Goal: Information Seeking & Learning: Understand process/instructions

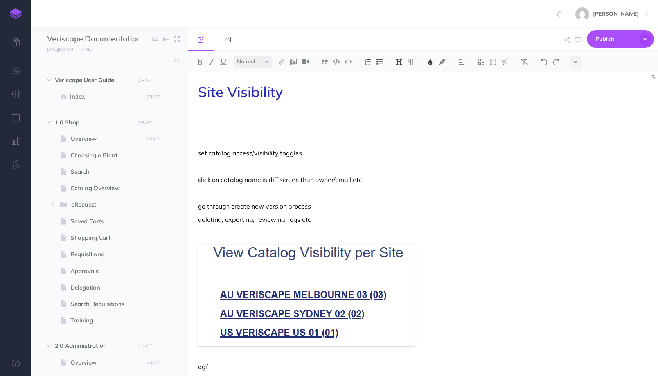
select select "null"
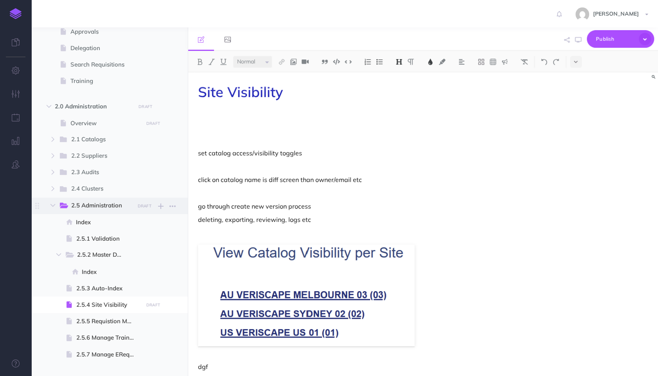
scroll to position [262, 0]
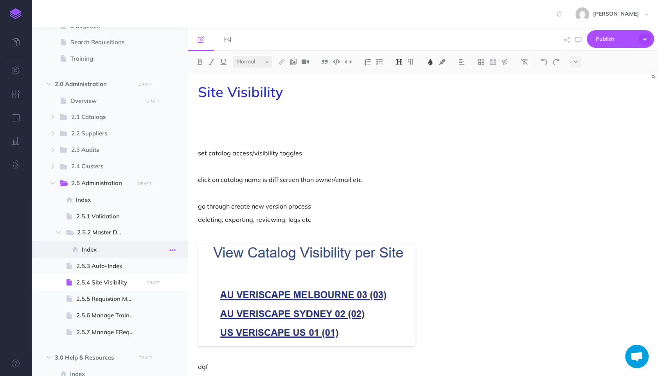
click at [174, 250] on icon "button" at bounding box center [172, 249] width 6 height 9
click at [135, 247] on span "Index" at bounding box center [111, 249] width 59 height 9
select select "null"
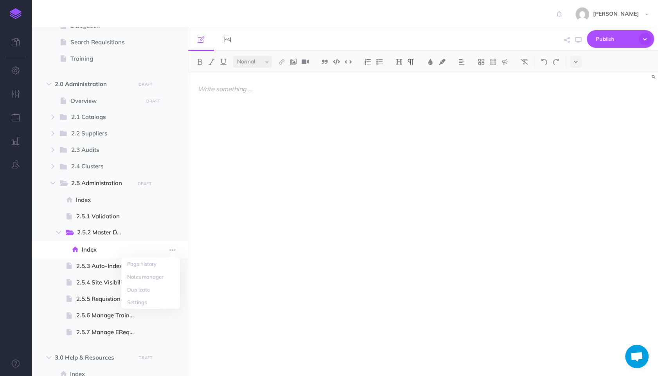
click at [142, 247] on span at bounding box center [109, 249] width 156 height 16
click at [172, 248] on icon "button" at bounding box center [172, 249] width 6 height 9
click at [151, 298] on link "Settings" at bounding box center [150, 302] width 59 height 13
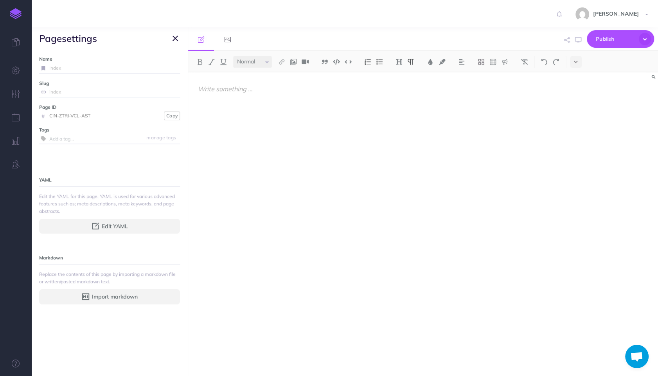
click at [175, 36] on icon "button" at bounding box center [174, 38] width 5 height 9
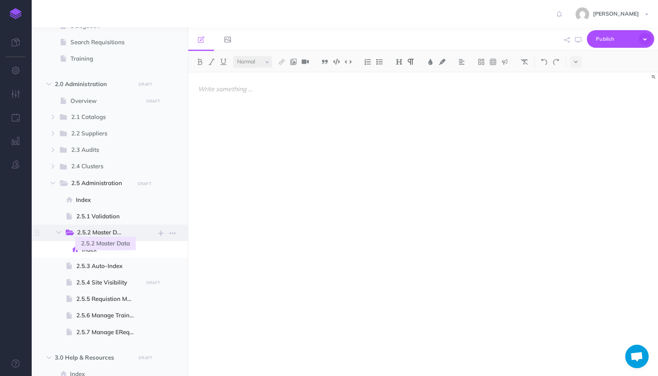
click at [126, 235] on span "2.5.2 Master Data" at bounding box center [103, 233] width 52 height 10
click at [175, 233] on icon "button" at bounding box center [172, 232] width 6 height 9
click at [152, 271] on link "Settings" at bounding box center [150, 272] width 59 height 13
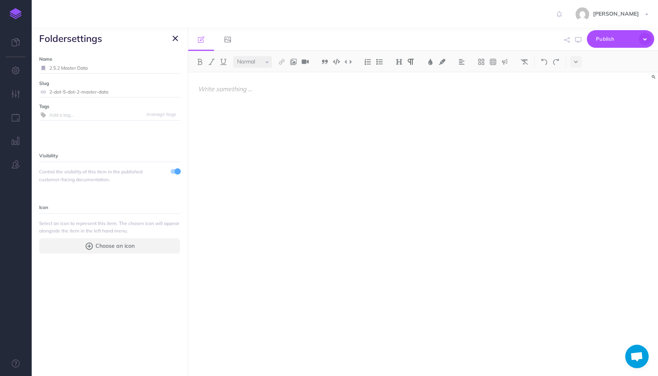
click at [176, 39] on icon "button" at bounding box center [174, 38] width 5 height 9
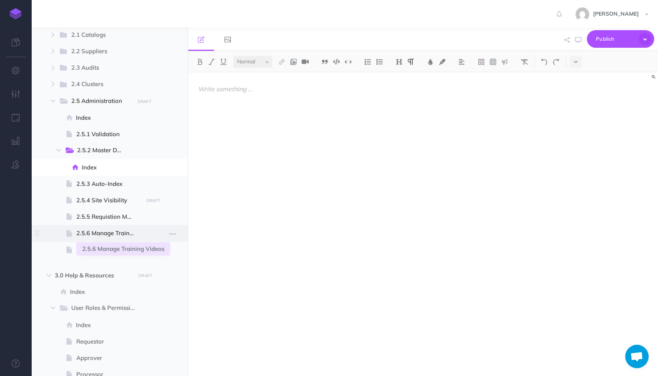
scroll to position [349, 0]
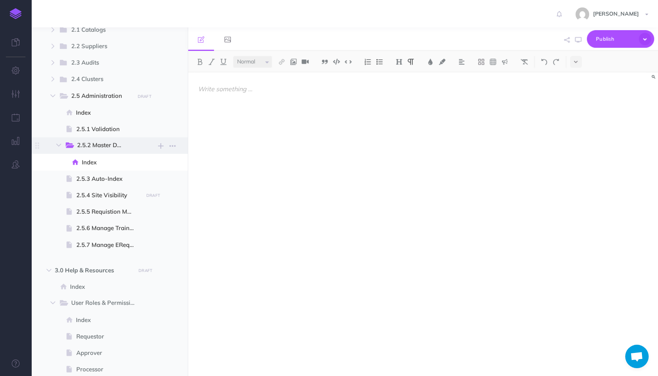
click at [131, 147] on span "2.5.2 Master Data" at bounding box center [105, 145] width 56 height 10
click at [100, 164] on span "Index" at bounding box center [111, 162] width 59 height 9
click at [88, 163] on span "Index" at bounding box center [111, 162] width 59 height 9
click at [187, 172] on span at bounding box center [109, 178] width 156 height 16
select select "null"
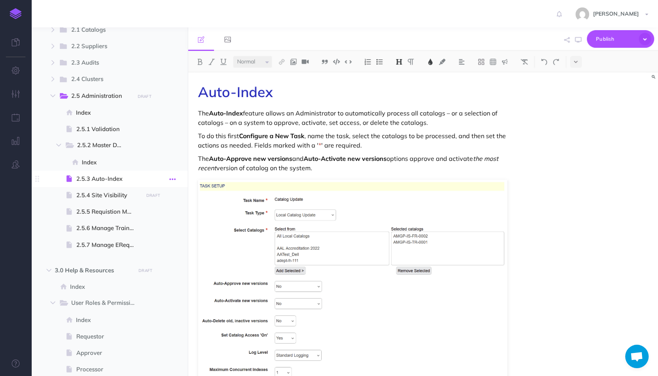
click at [173, 182] on icon "button" at bounding box center [172, 178] width 6 height 9
click at [169, 165] on button "button" at bounding box center [172, 162] width 14 height 10
click at [188, 186] on div "Auto-Index The Auto-Index feature allows an Administrator to automatically proc…" at bounding box center [352, 365] width 329 height 586
click at [173, 96] on icon "button" at bounding box center [172, 96] width 6 height 9
click at [155, 163] on span at bounding box center [109, 162] width 156 height 16
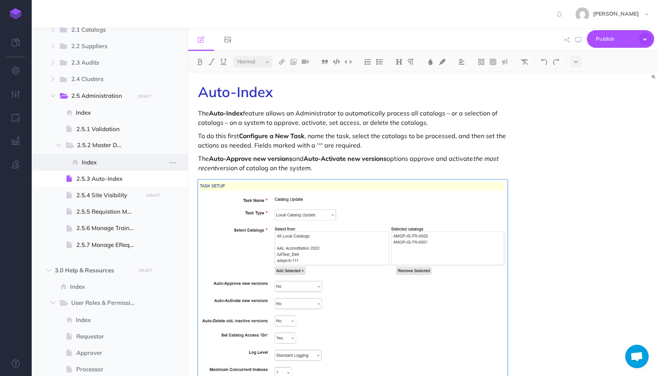
select select "null"
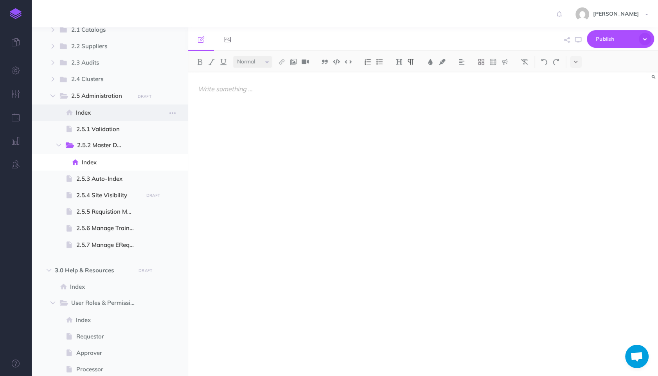
click at [133, 114] on span "Index" at bounding box center [108, 112] width 65 height 9
select select "null"
click at [175, 115] on icon "button" at bounding box center [172, 112] width 6 height 9
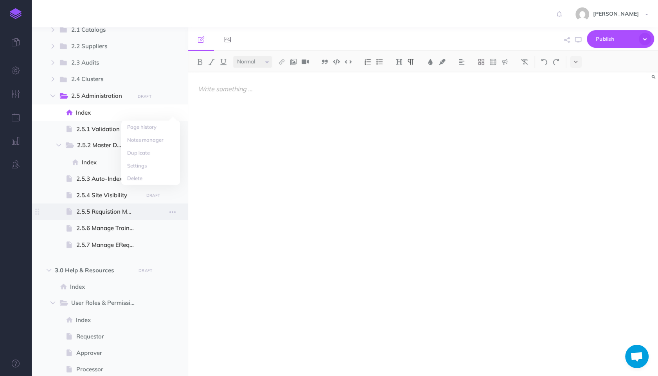
click at [169, 217] on div "Page history Notes manager Duplicate Settings Delete" at bounding box center [172, 211] width 14 height 16
click at [145, 145] on span "2.5.2 Master Data New folder Add a new folder inside this folder New page Add a…" at bounding box center [122, 145] width 115 height 16
select select "null"
click at [233, 145] on div at bounding box center [352, 220] width 329 height 296
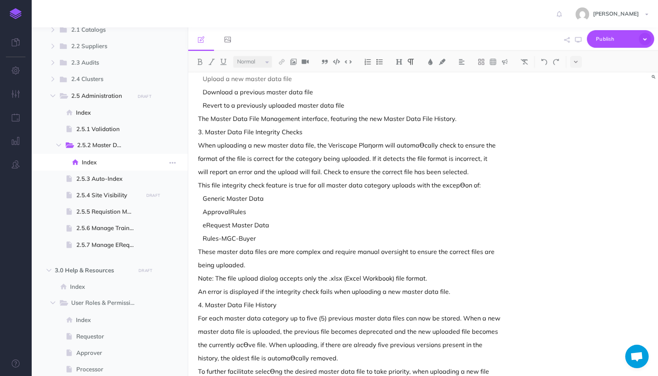
scroll to position [122, 0]
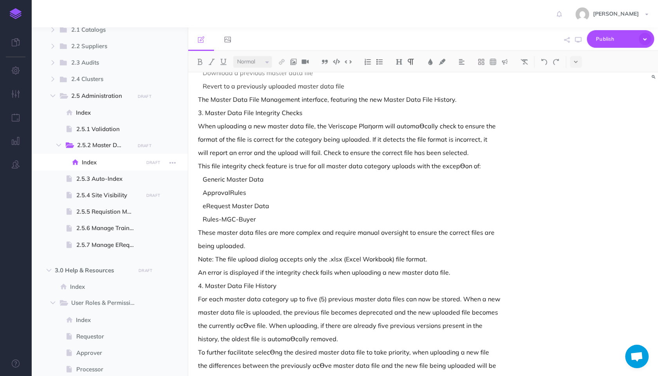
click at [96, 160] on span "Index" at bounding box center [111, 162] width 59 height 9
click at [173, 163] on icon "button" at bounding box center [172, 162] width 6 height 9
click at [463, 226] on div "Clicking on Master Data under the AdministraƟon menu takes you to a new interfa…" at bounding box center [352, 221] width 329 height 542
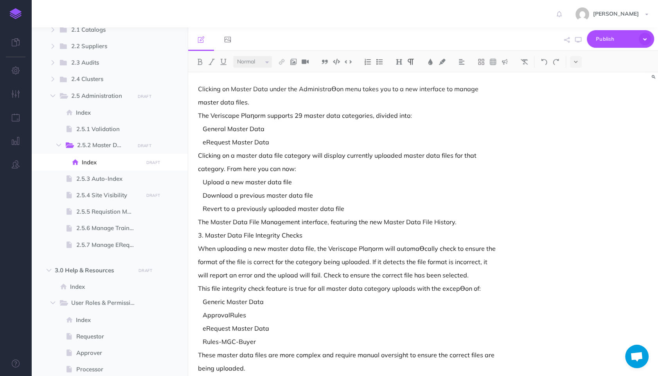
click at [372, 165] on p "category. From here you can now:" at bounding box center [352, 168] width 309 height 9
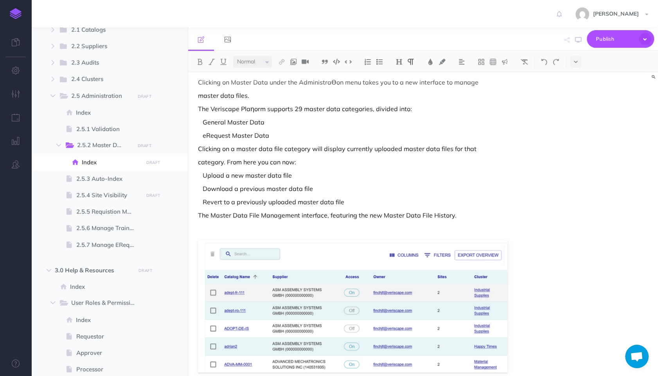
scroll to position [81, 0]
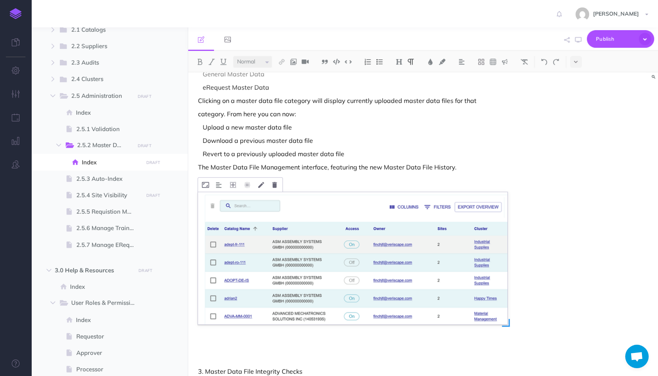
click at [363, 234] on img at bounding box center [352, 258] width 309 height 132
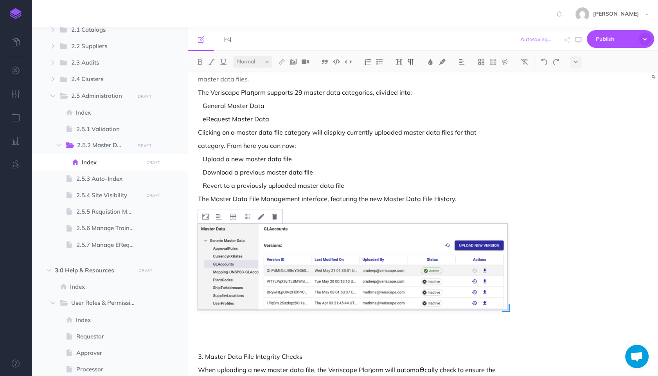
scroll to position [0, 0]
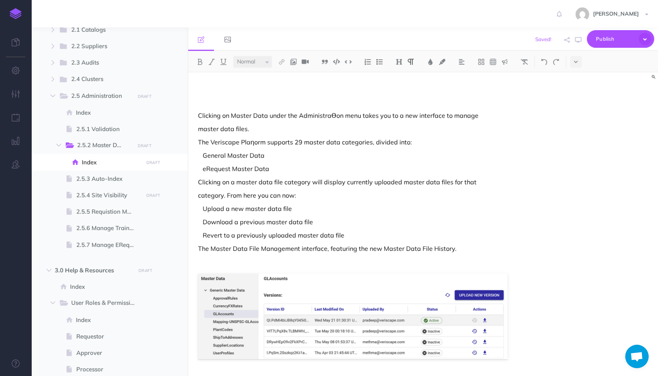
drag, startPoint x: 303, startPoint y: 77, endPoint x: 184, endPoint y: 79, distance: 119.3
click at [188, 79] on div "Master Data Clicking on Master Data under the AdministraƟon menu takes you to a…" at bounding box center [423, 223] width 470 height 303
click at [395, 61] on button at bounding box center [399, 62] width 12 height 12
click at [397, 74] on button "H1" at bounding box center [399, 76] width 12 height 12
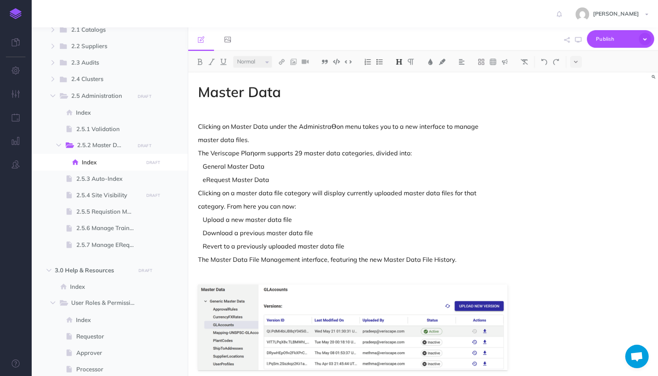
click at [321, 93] on h1 "Master Data" at bounding box center [352, 92] width 309 height 16
click at [230, 153] on p "The Veriscape Plaƞorm supports 29 master data categories, divided into:" at bounding box center [352, 152] width 309 height 9
click at [116, 164] on span "Index" at bounding box center [111, 162] width 59 height 9
click at [117, 144] on span "2.5.2 Master Data" at bounding box center [103, 145] width 52 height 10
click at [57, 144] on icon "button" at bounding box center [58, 145] width 5 height 5
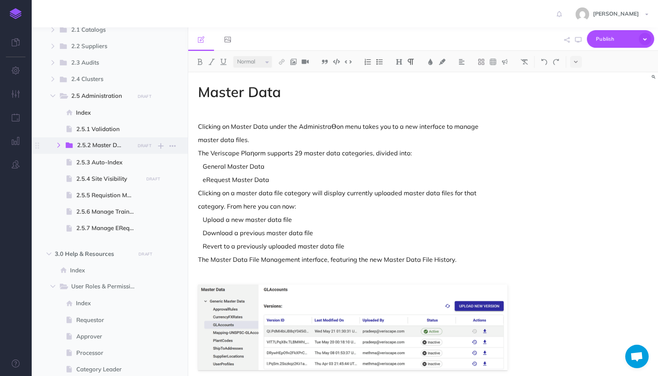
click at [57, 144] on icon "button" at bounding box center [58, 145] width 5 height 5
click at [168, 143] on button "button" at bounding box center [172, 145] width 14 height 10
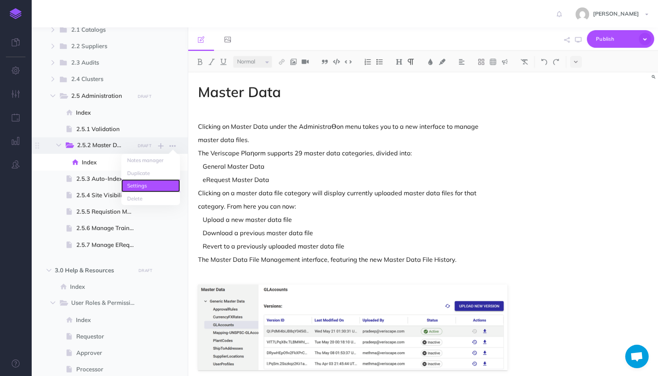
click at [156, 188] on link "Settings" at bounding box center [150, 185] width 59 height 13
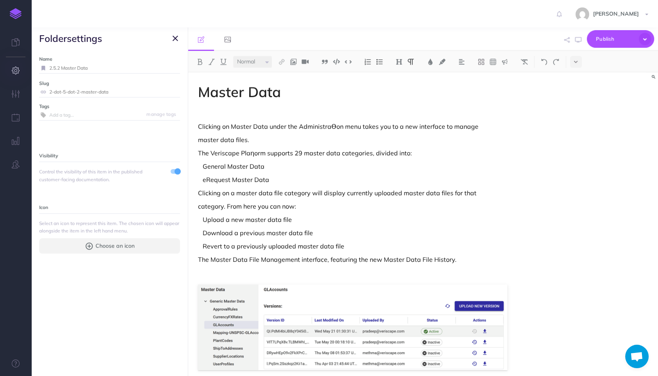
click at [20, 75] on button "button" at bounding box center [15, 70] width 31 height 23
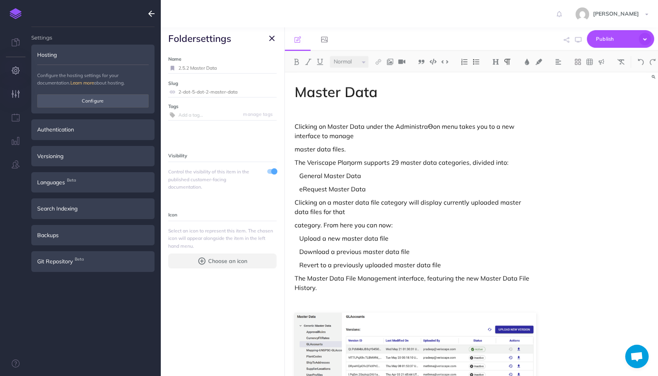
click at [19, 92] on icon "button" at bounding box center [16, 94] width 8 height 8
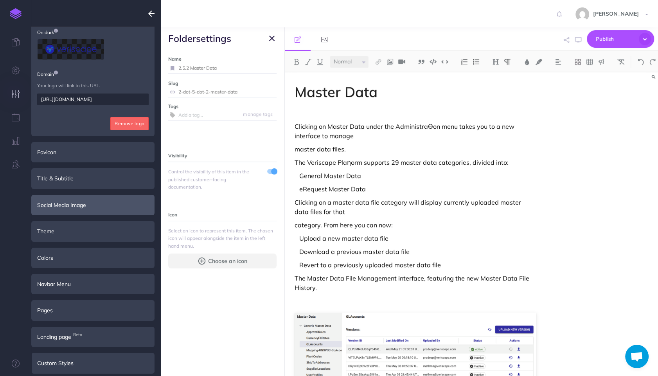
scroll to position [89, 0]
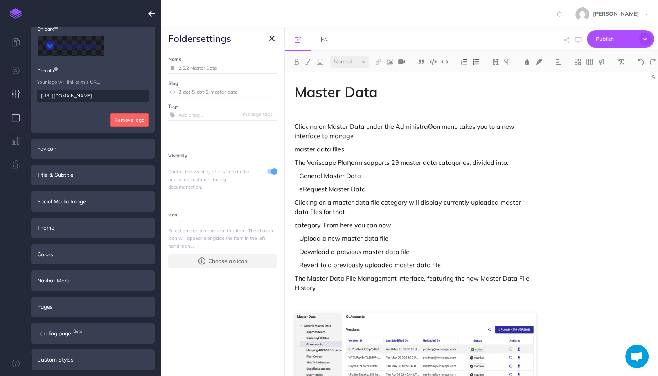
click at [18, 115] on icon "button" at bounding box center [16, 117] width 8 height 8
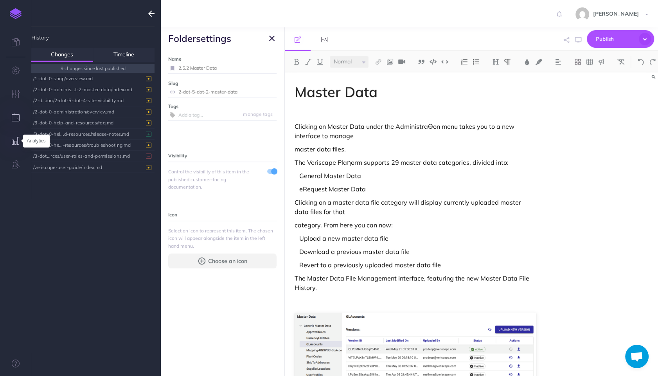
click at [14, 140] on icon "button" at bounding box center [16, 141] width 8 height 8
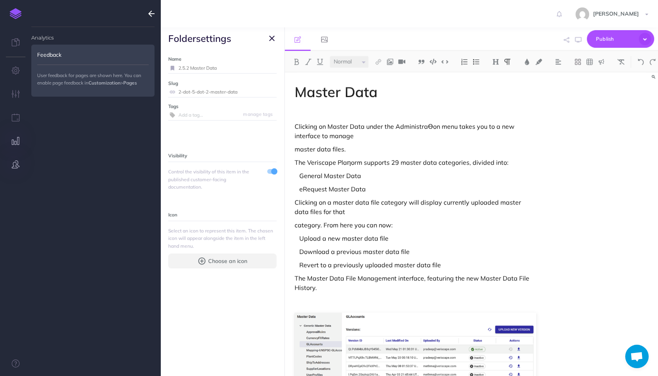
click at [14, 169] on button "button" at bounding box center [15, 164] width 31 height 23
click at [149, 15] on icon "button" at bounding box center [151, 13] width 6 height 9
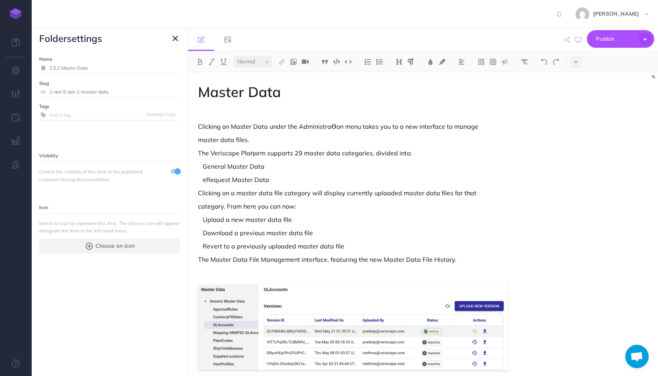
click at [175, 39] on icon "button" at bounding box center [174, 38] width 5 height 9
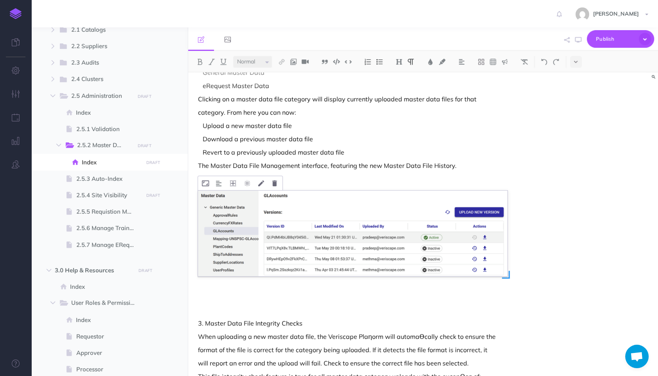
scroll to position [0, 0]
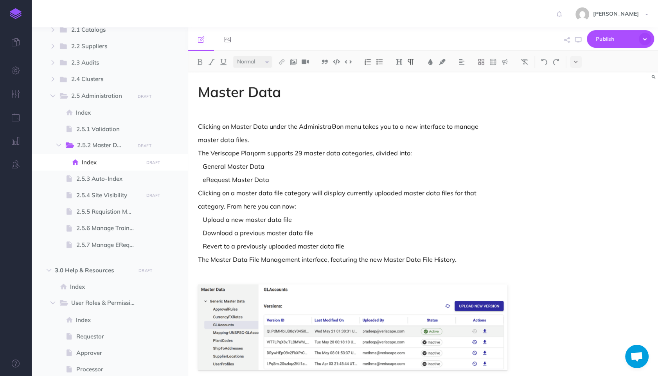
click at [395, 151] on p "The Veriscape Plaƞorm supports 29 master data categories, divided into:" at bounding box center [352, 152] width 309 height 9
drag, startPoint x: 308, startPoint y: 93, endPoint x: 186, endPoint y: 85, distance: 123.0
click at [188, 85] on div "Master Data Clicking on Master Data under the AdministraƟon menu takes you to a…" at bounding box center [423, 223] width 470 height 303
click at [428, 63] on img at bounding box center [430, 62] width 7 height 6
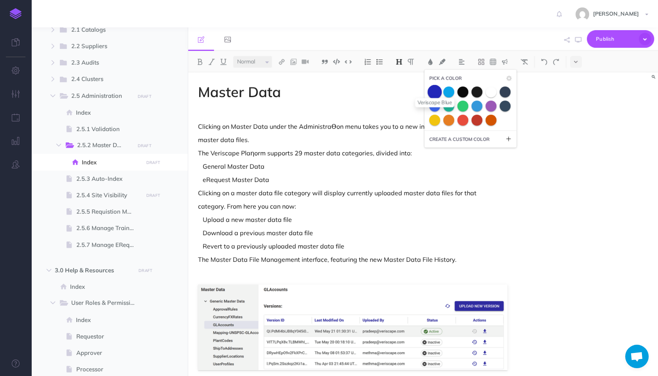
click at [434, 91] on span at bounding box center [434, 91] width 14 height 14
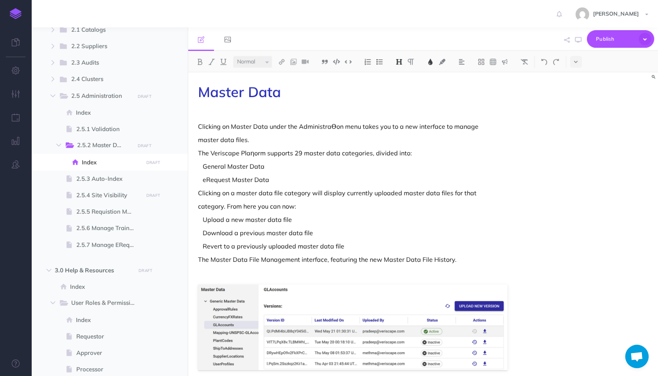
click at [92, 196] on span "2.5.4 Site Visibility" at bounding box center [108, 194] width 65 height 9
select select "null"
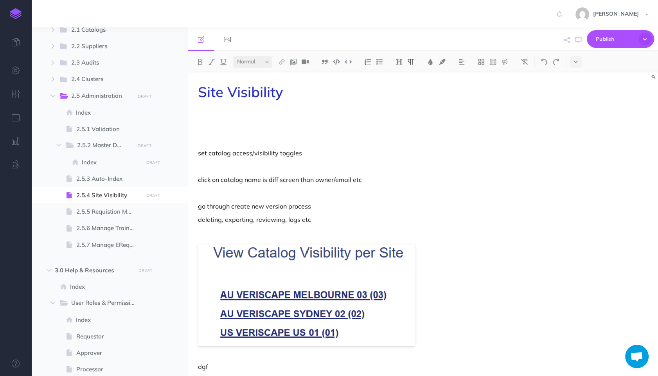
click at [369, 127] on p at bounding box center [352, 126] width 309 height 9
click at [400, 149] on p "set catalog access/visibility toggles" at bounding box center [352, 152] width 309 height 9
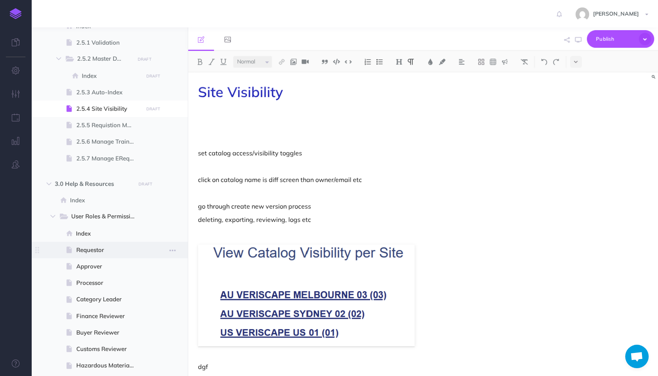
scroll to position [436, 0]
click at [172, 197] on icon "button" at bounding box center [172, 199] width 6 height 9
click at [175, 172] on ul "Veriscape User Guide DRAFT Publish these changes Nevermind Publish New folder A…" at bounding box center [109, 86] width 156 height 900
click at [173, 232] on icon "button" at bounding box center [172, 232] width 6 height 9
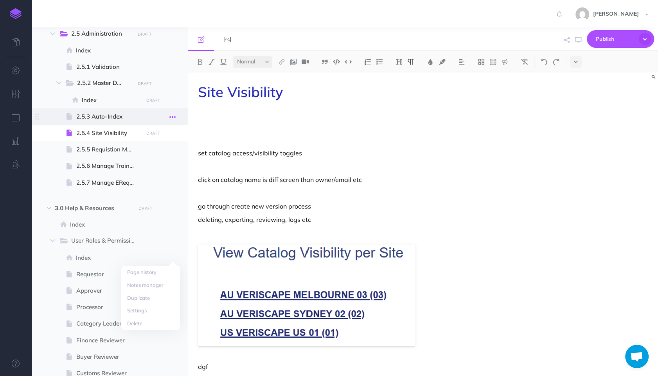
scroll to position [393, 0]
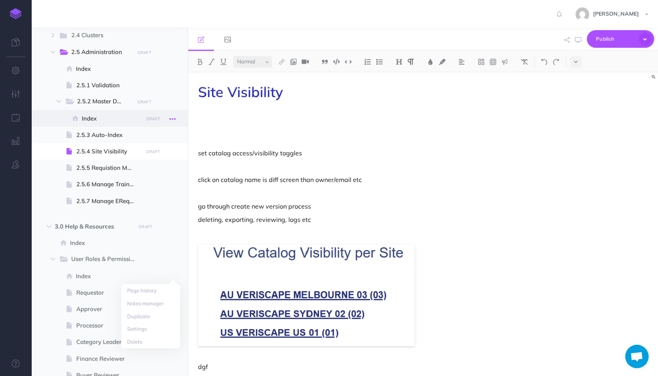
click at [177, 119] on button "button" at bounding box center [172, 118] width 14 height 10
click at [171, 100] on icon "button" at bounding box center [172, 101] width 6 height 9
click at [327, 124] on p at bounding box center [352, 126] width 309 height 9
click at [148, 275] on span at bounding box center [109, 275] width 156 height 16
select select "null"
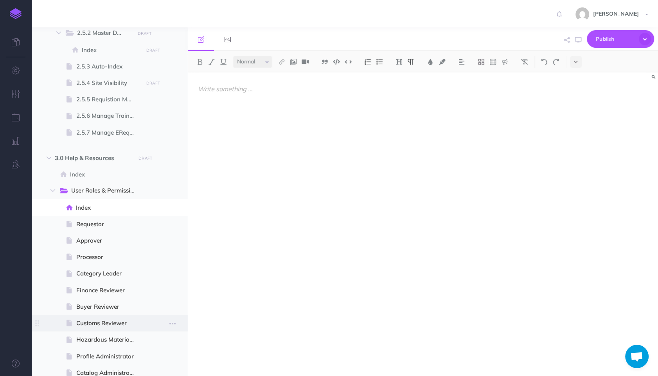
scroll to position [524, 0]
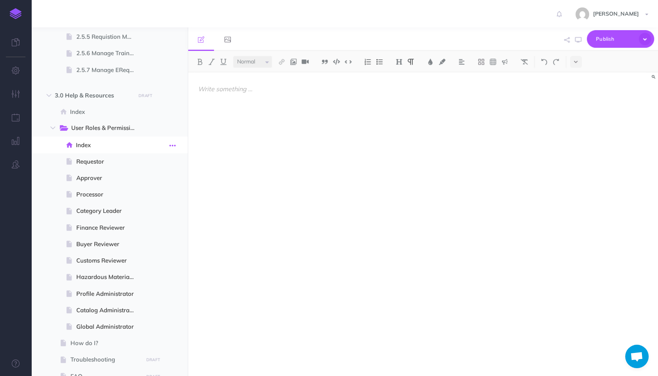
click at [172, 145] on icon "button" at bounding box center [172, 145] width 6 height 9
click at [231, 179] on div at bounding box center [352, 220] width 329 height 296
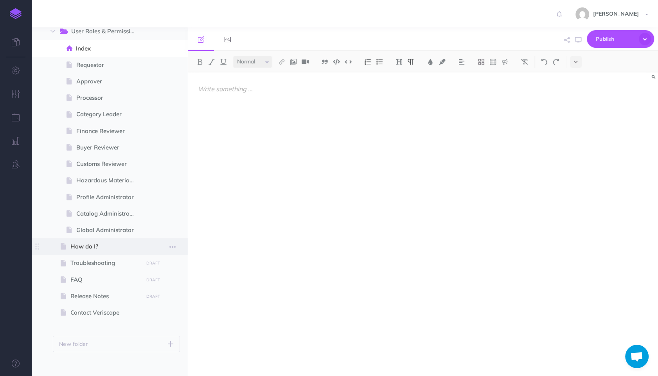
scroll to position [627, 0]
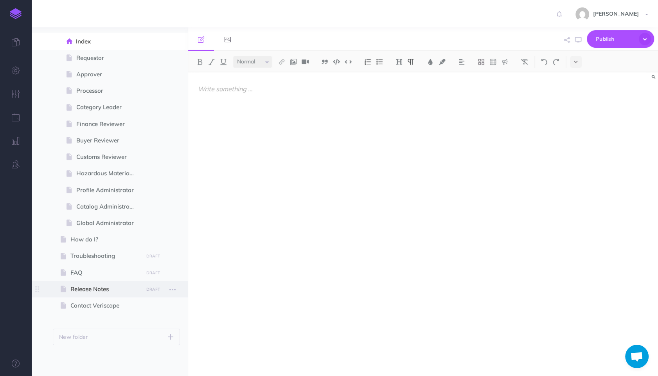
click at [111, 288] on span "Release Notes" at bounding box center [105, 288] width 70 height 9
select select "null"
click at [112, 276] on span "FAQ" at bounding box center [105, 272] width 70 height 9
select select "null"
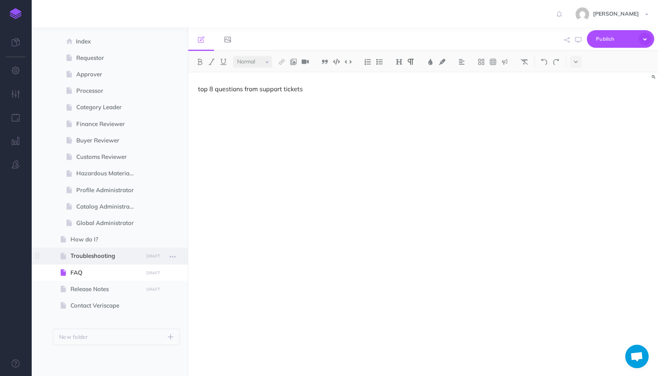
click at [111, 259] on span "Troubleshooting" at bounding box center [105, 255] width 70 height 9
select select "null"
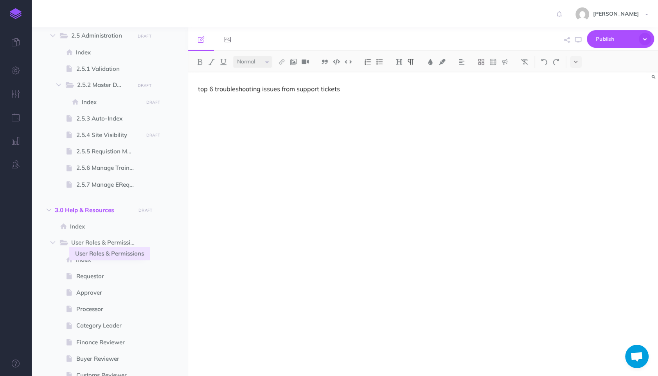
scroll to position [278, 0]
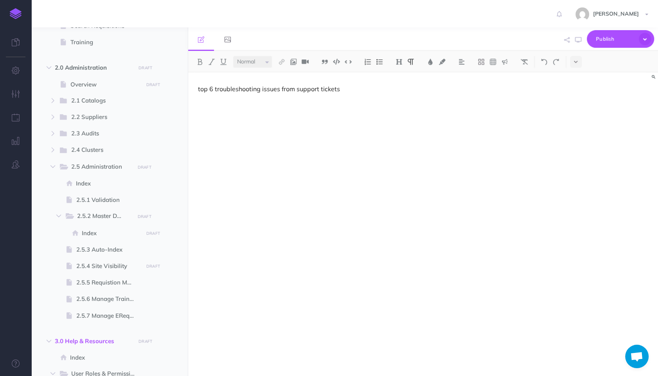
click at [114, 238] on span at bounding box center [109, 232] width 156 height 16
select select "null"
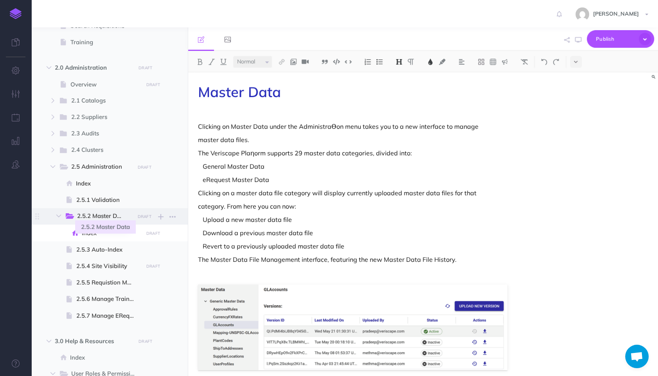
click at [109, 217] on span "2.5.2 Master Data" at bounding box center [103, 216] width 52 height 10
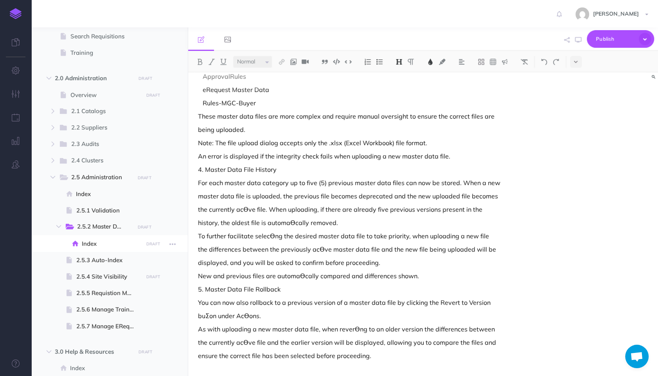
scroll to position [262, 0]
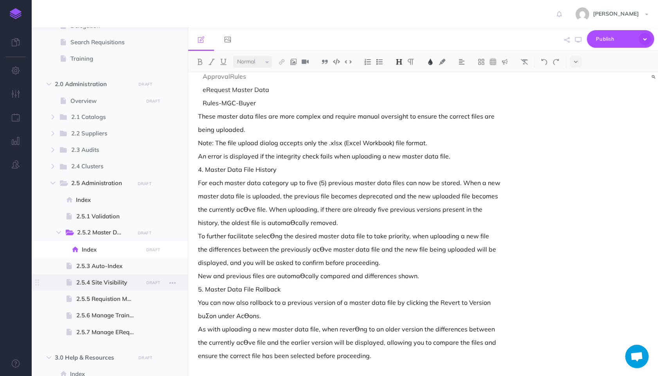
click at [128, 280] on span "2.5.4 Site Visibility" at bounding box center [108, 282] width 65 height 9
select select "null"
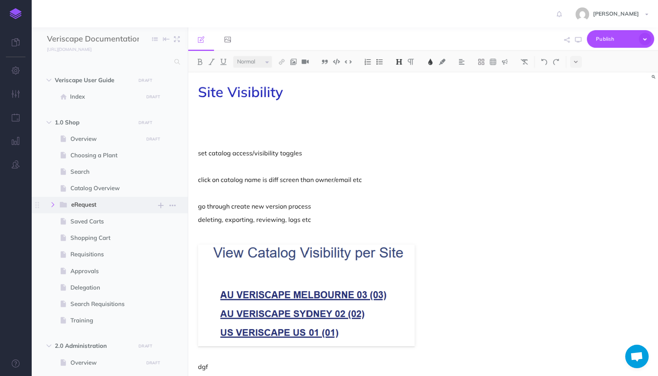
click at [51, 206] on icon "button" at bounding box center [52, 204] width 5 height 5
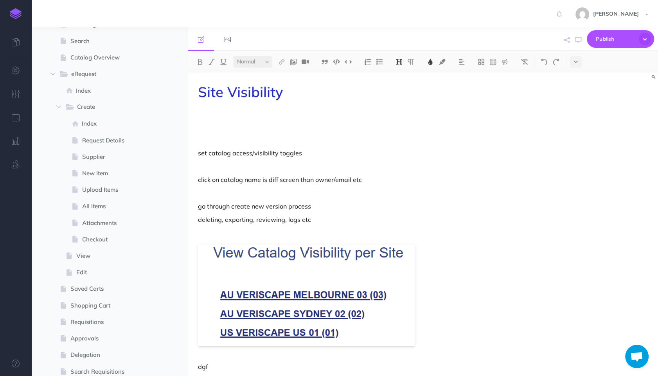
scroll to position [163, 0]
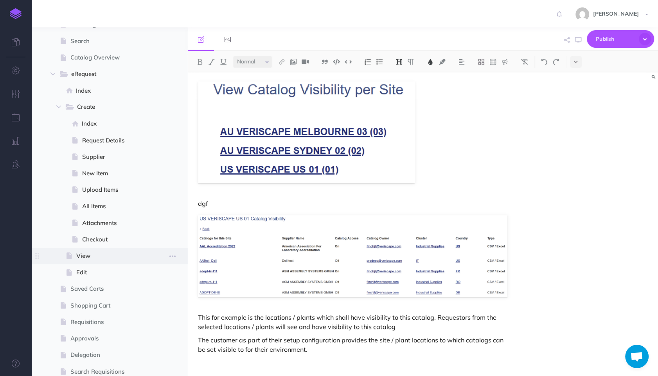
click at [88, 259] on span "View" at bounding box center [108, 255] width 65 height 9
select select "null"
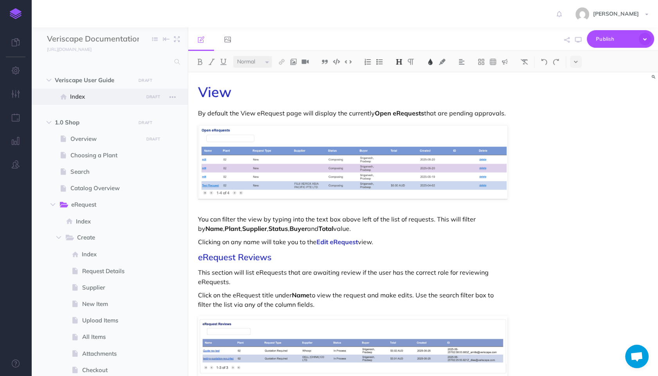
click at [92, 103] on span at bounding box center [109, 96] width 156 height 16
select select "null"
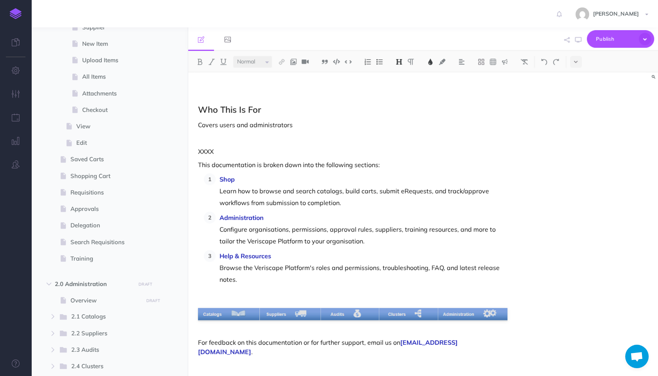
scroll to position [262, 0]
